Goal: Task Accomplishment & Management: Manage account settings

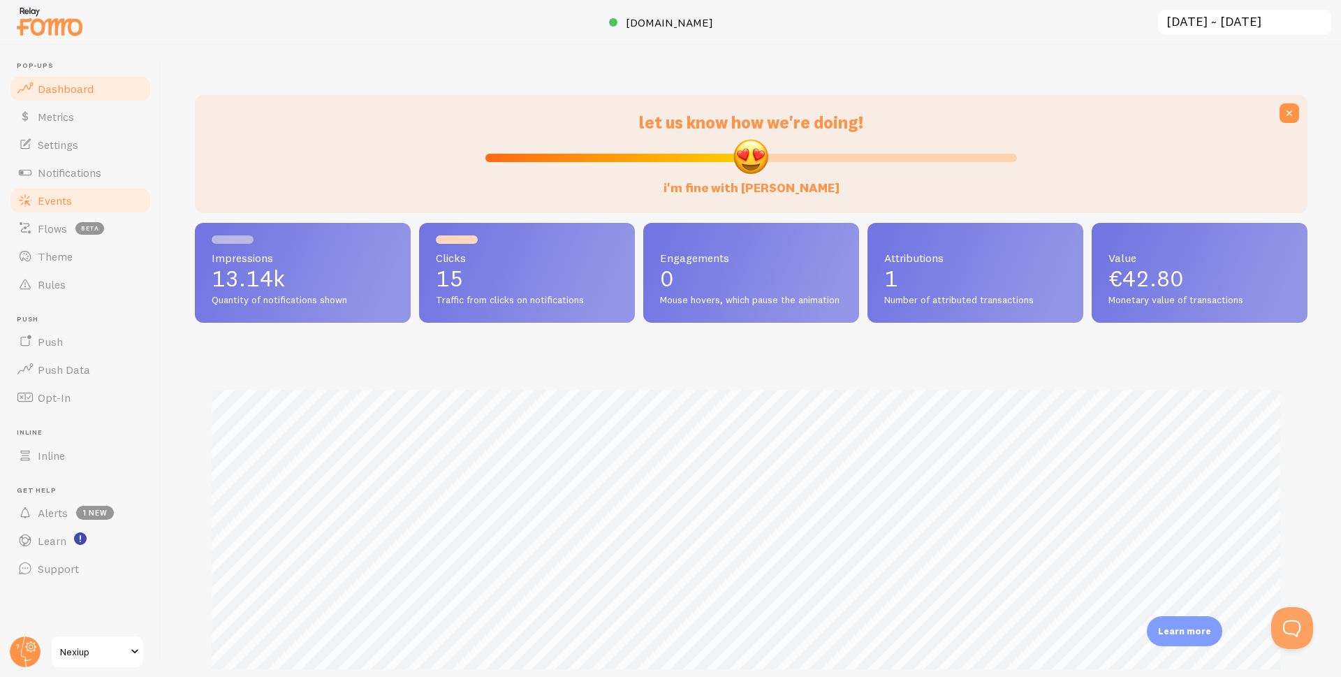
click at [54, 197] on span "Events" at bounding box center [55, 200] width 34 height 14
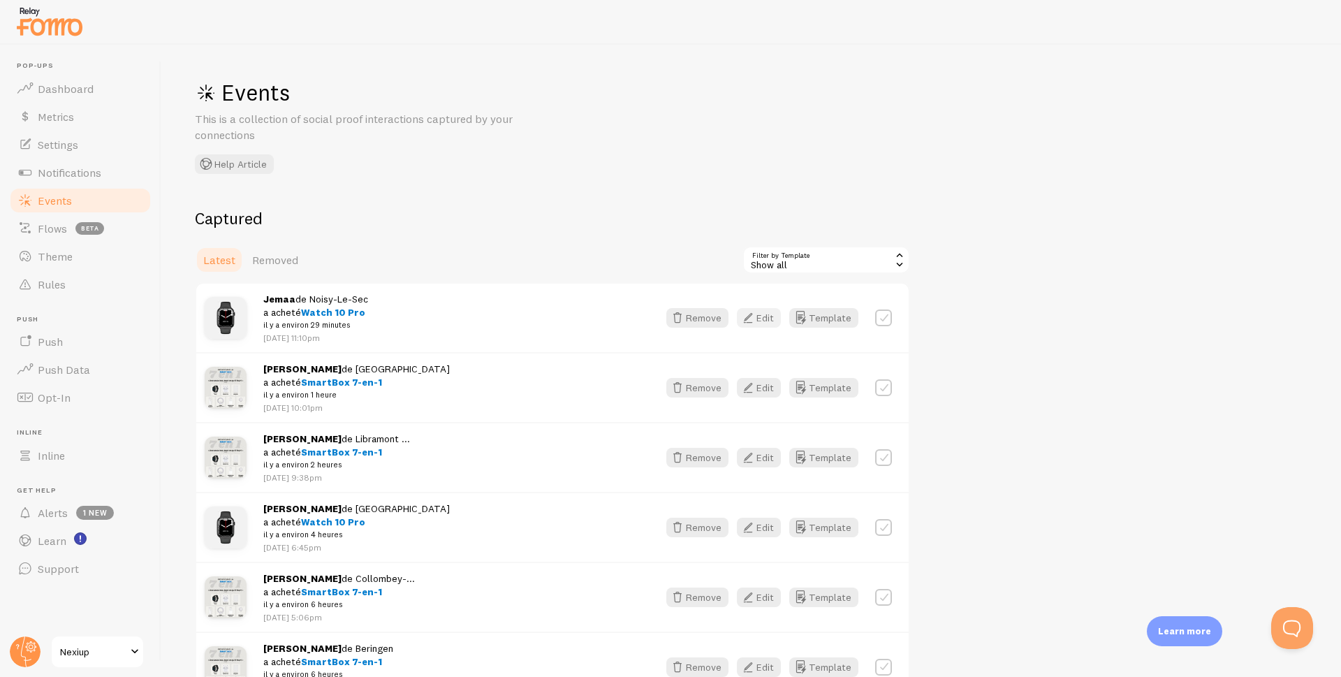
click at [759, 316] on button "Edit" at bounding box center [759, 318] width 44 height 20
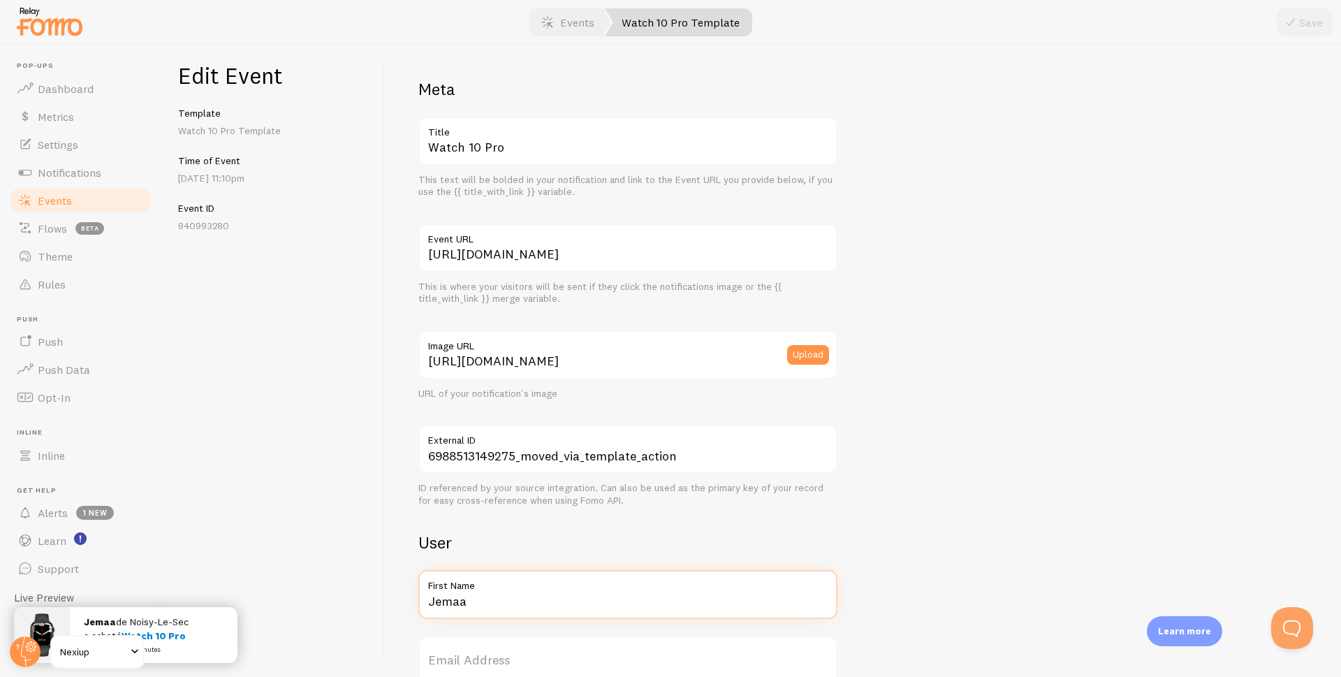
drag, startPoint x: 506, startPoint y: 600, endPoint x: 375, endPoint y: 592, distance: 131.6
click at [383, 608] on div "Edit Event Template Watch 10 Pro Template Time of Event [DATE] 11:10pm Event ID…" at bounding box center [751, 361] width 1180 height 632
type input "S"
type input "Amine"
click at [1314, 20] on button "Save" at bounding box center [1305, 22] width 56 height 28
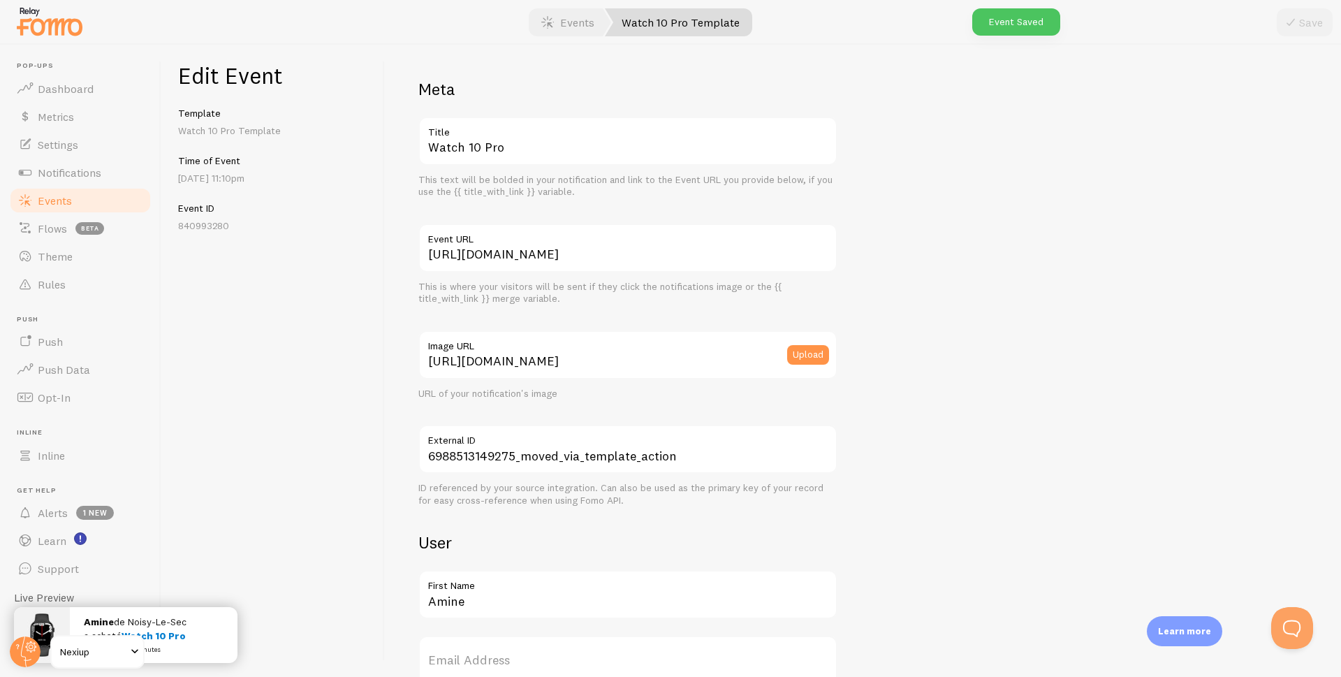
click at [48, 193] on span "Events" at bounding box center [55, 200] width 34 height 14
